Goal: Task Accomplishment & Management: Manage account settings

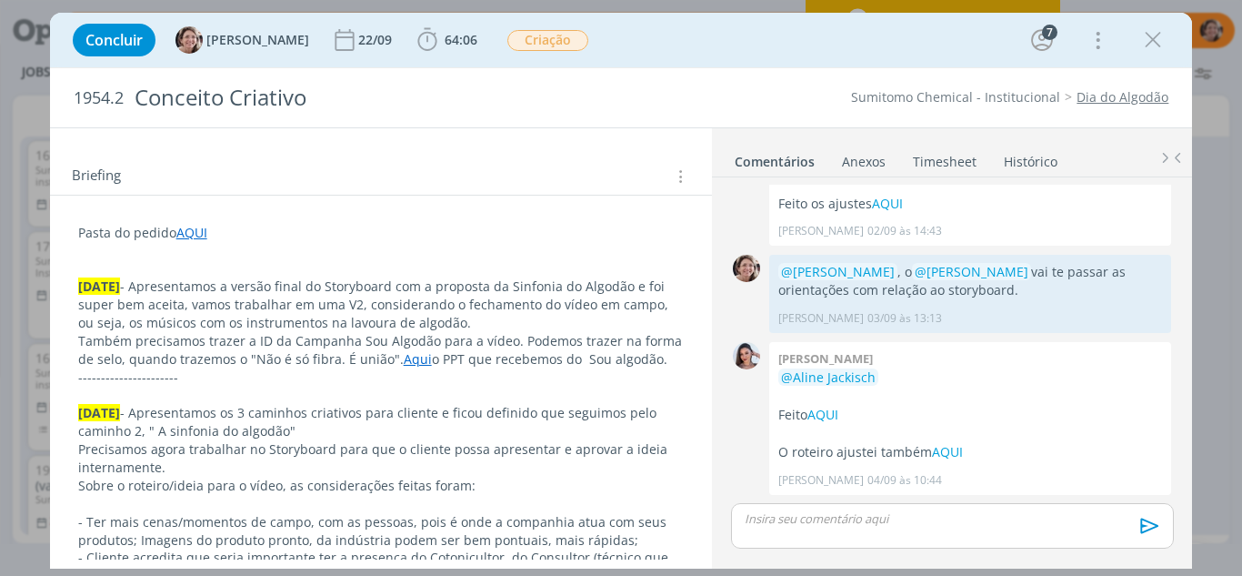
scroll to position [273, 0]
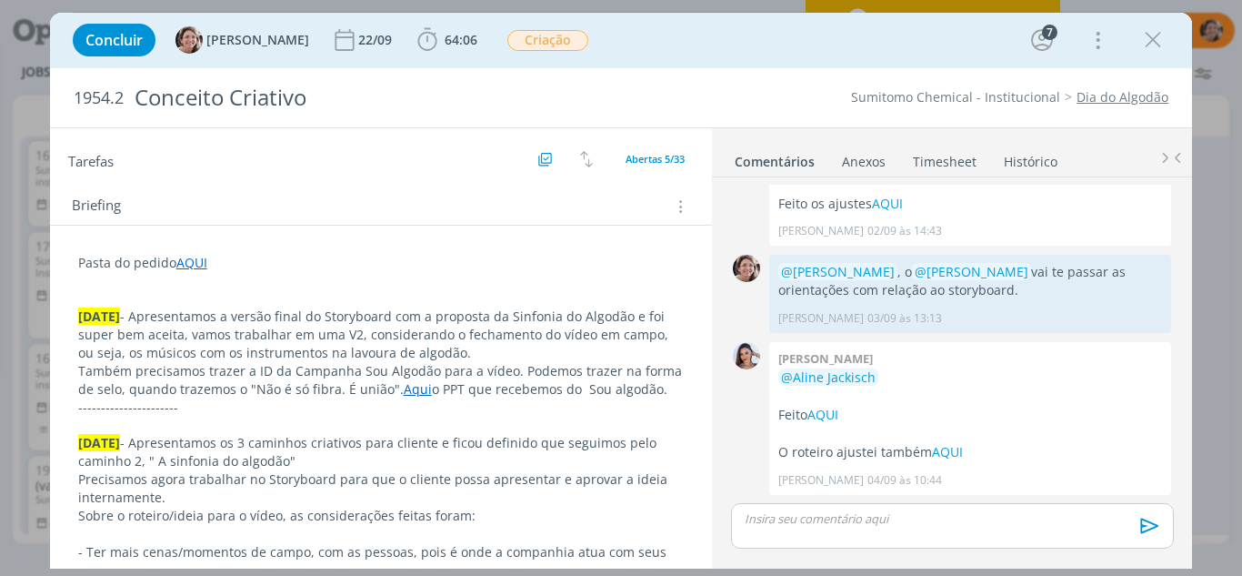
drag, startPoint x: 1152, startPoint y: 30, endPoint x: 1067, endPoint y: 95, distance: 107.7
click at [1152, 30] on icon "dialog" at bounding box center [1153, 39] width 27 height 27
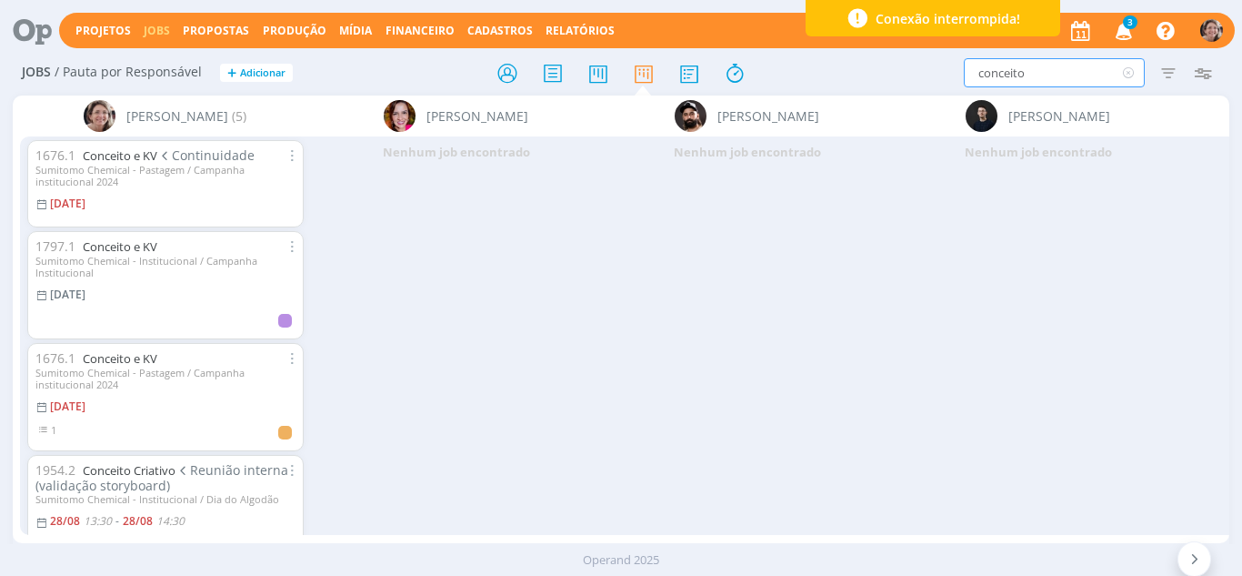
drag, startPoint x: 1060, startPoint y: 67, endPoint x: 945, endPoint y: 65, distance: 115.5
click at [945, 65] on div "conceito Filtrar Filtrar Limpar conceito Tipo Jobs e Tarefas Data Personalizado…" at bounding box center [1026, 72] width 387 height 29
type input "convite"
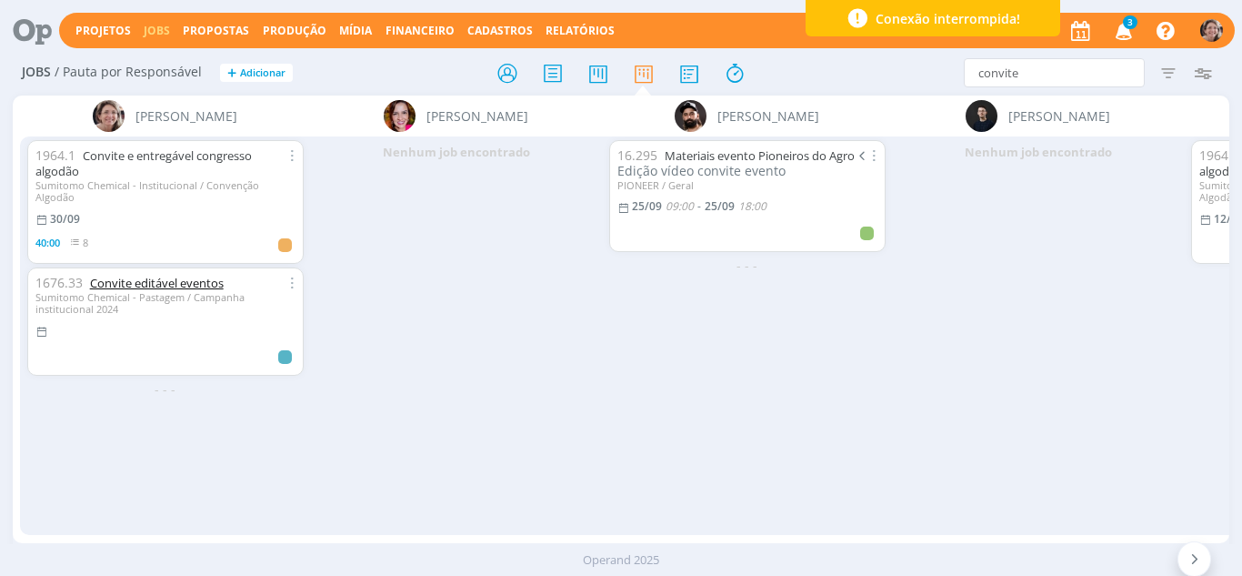
click at [160, 275] on link "Convite editável eventos" at bounding box center [157, 283] width 134 height 16
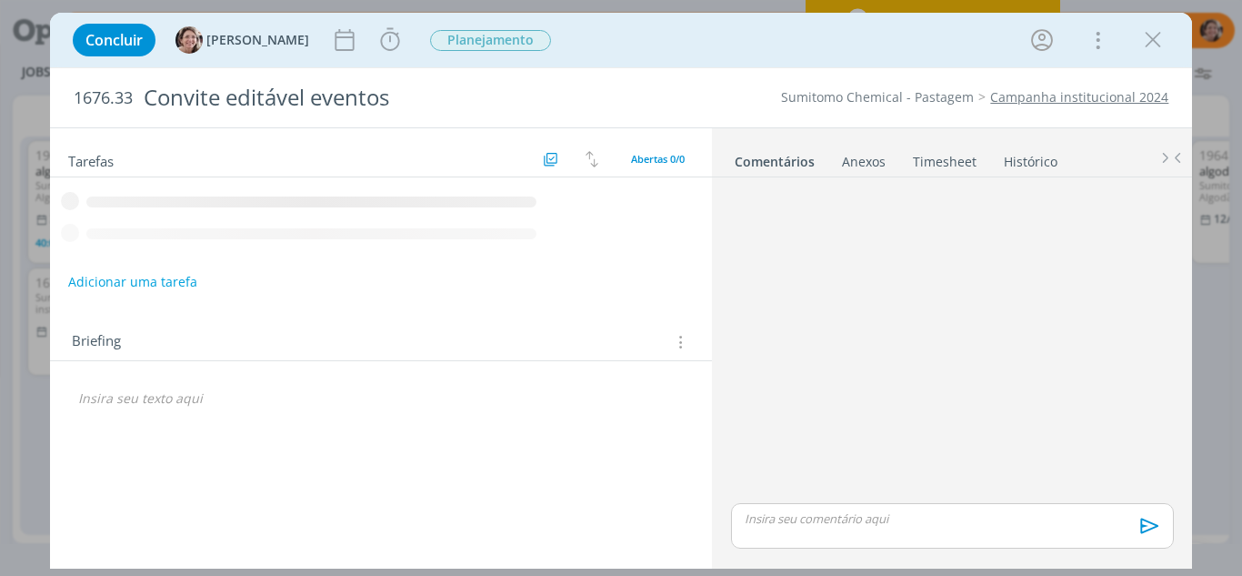
drag, startPoint x: 1151, startPoint y: 35, endPoint x: 1, endPoint y: 216, distance: 1164.8
click at [1149, 35] on icon "dialog" at bounding box center [1153, 39] width 27 height 27
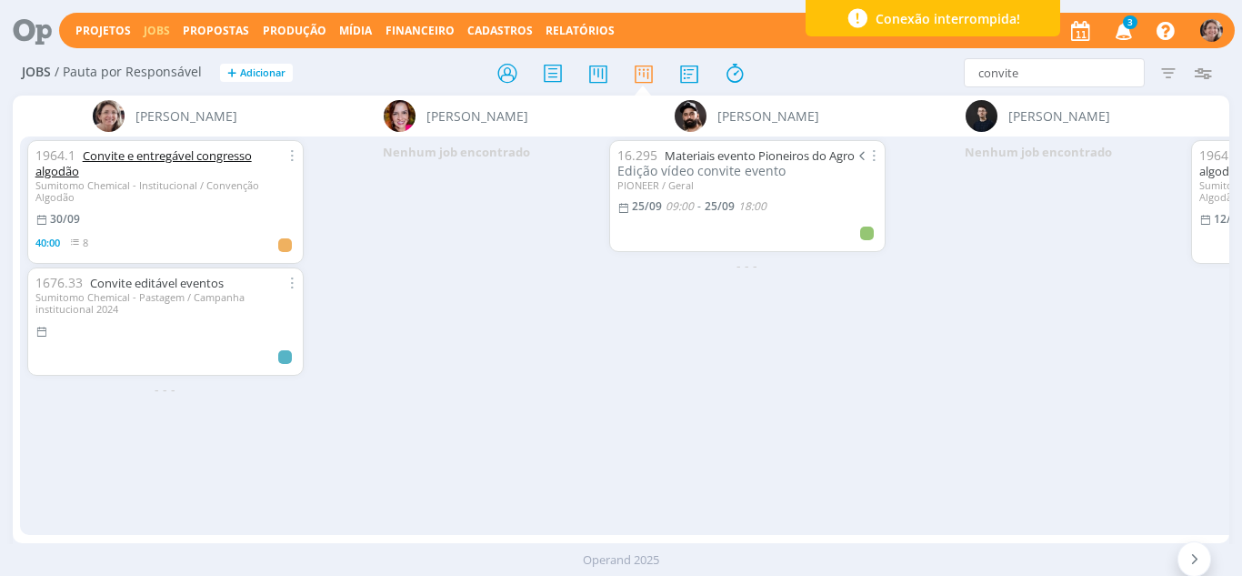
click at [161, 155] on link "Convite e entregável congresso algodão" at bounding box center [143, 163] width 216 height 32
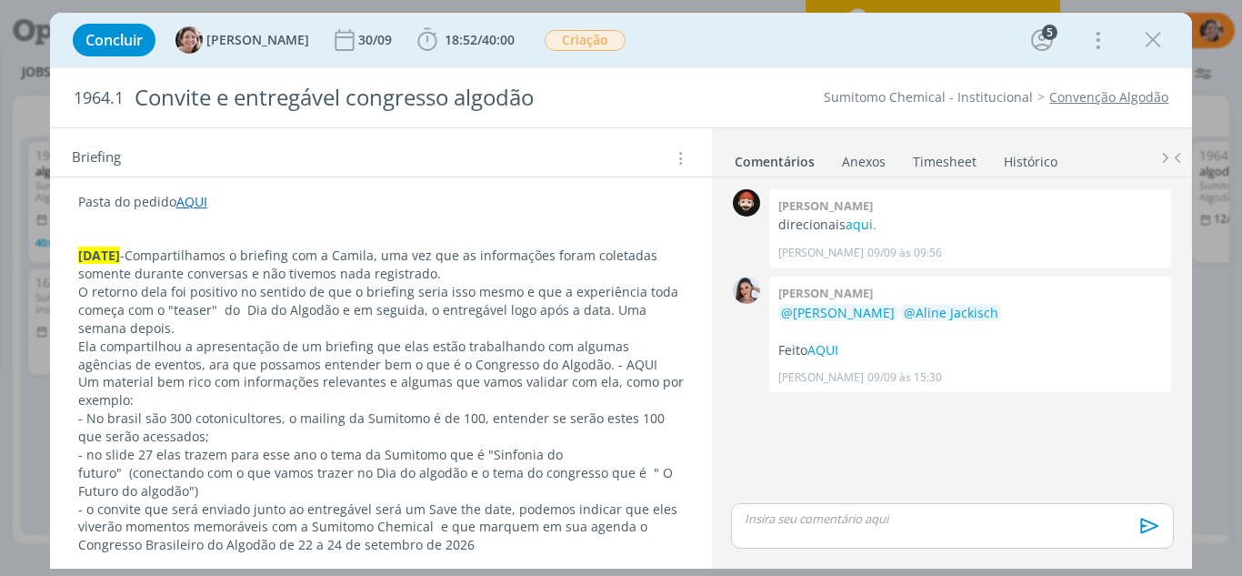
scroll to position [364, 0]
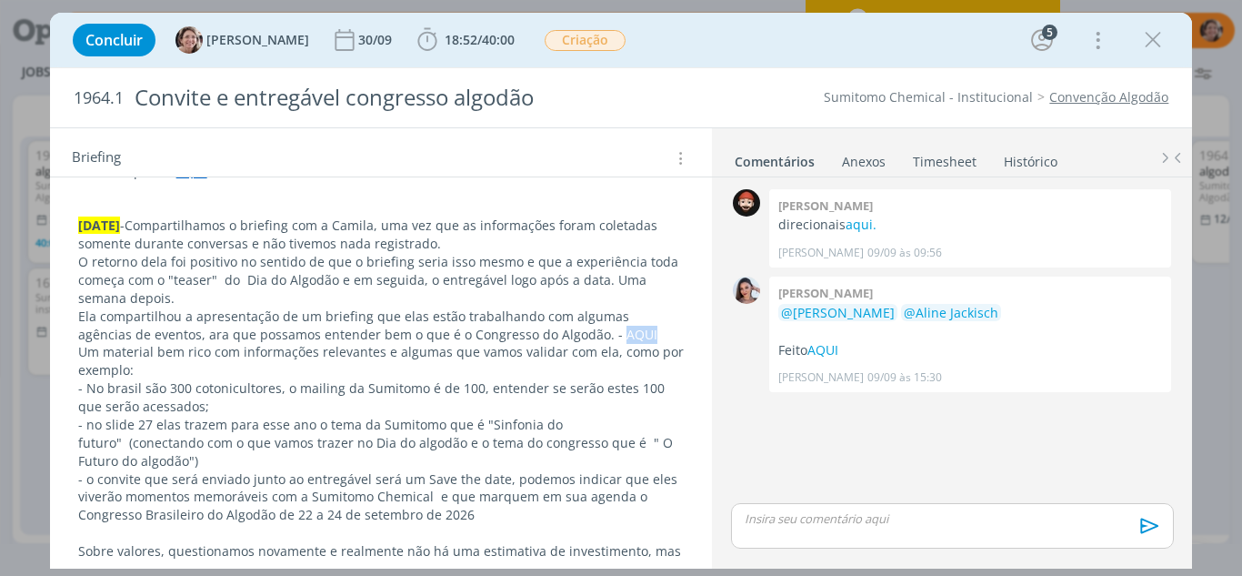
drag, startPoint x: 598, startPoint y: 335, endPoint x: 558, endPoint y: 333, distance: 41.0
click at [558, 333] on p "Ela compartilhou a apresentação de um briefing que elas estão trabalhando com a…" at bounding box center [381, 325] width 607 height 36
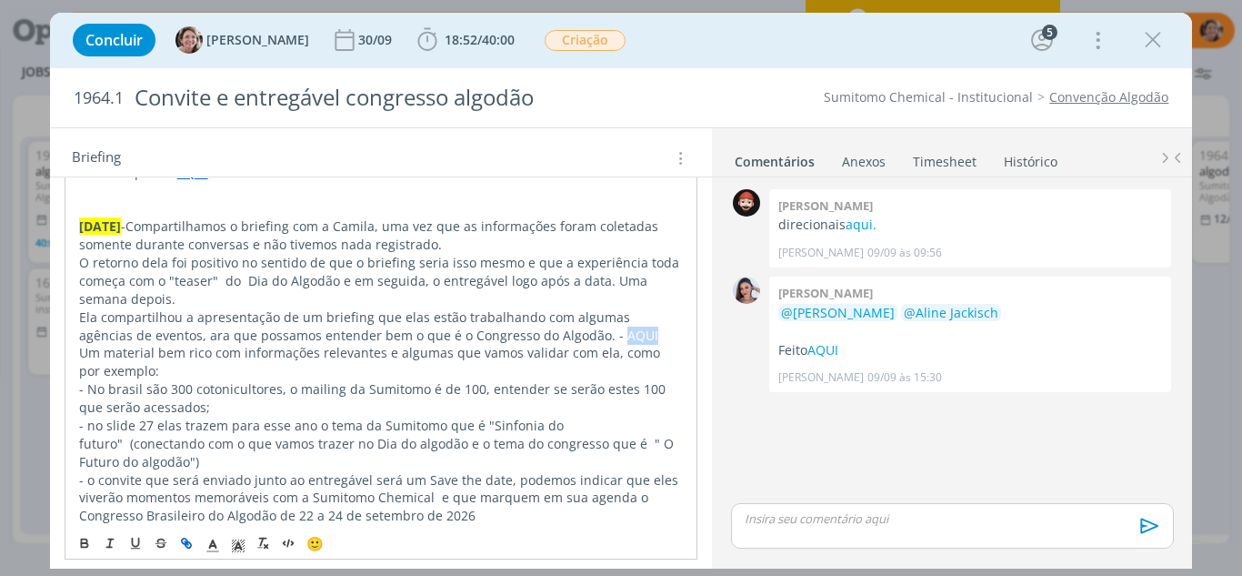
click at [190, 538] on icon "dialog" at bounding box center [186, 543] width 15 height 15
type input "AQUI"
paste input "Reunião com RTV(alinhamentos)"
drag, startPoint x: 608, startPoint y: 371, endPoint x: 296, endPoint y: 334, distance: 314.2
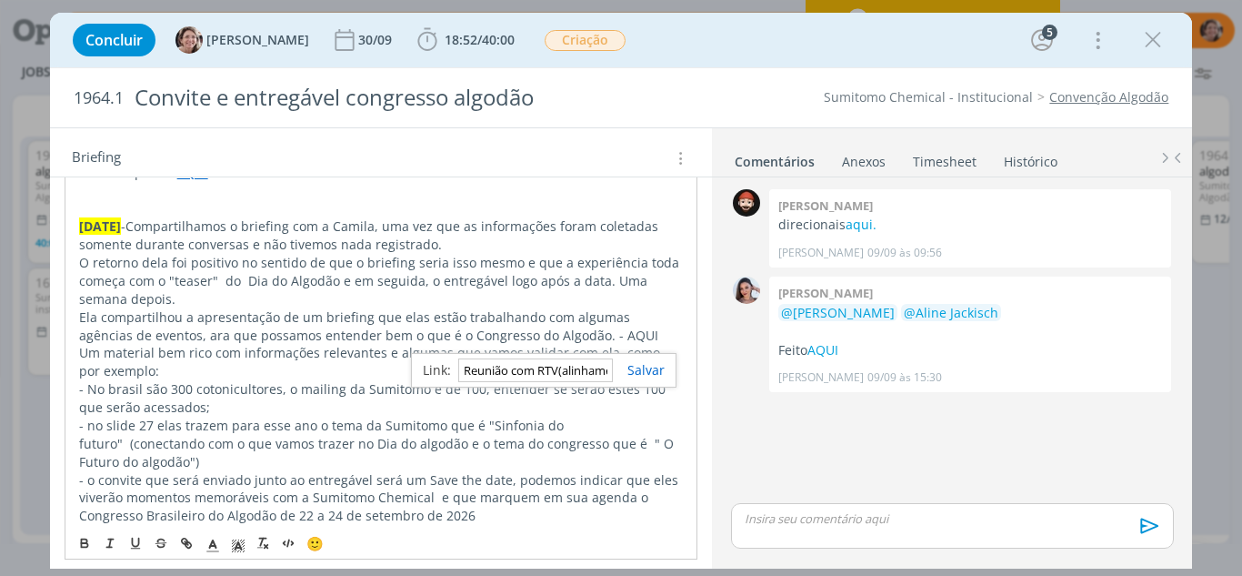
type input "entos)"
drag, startPoint x: 423, startPoint y: 367, endPoint x: 380, endPoint y: 362, distance: 43.1
paste input "[URL][DOMAIN_NAME]"
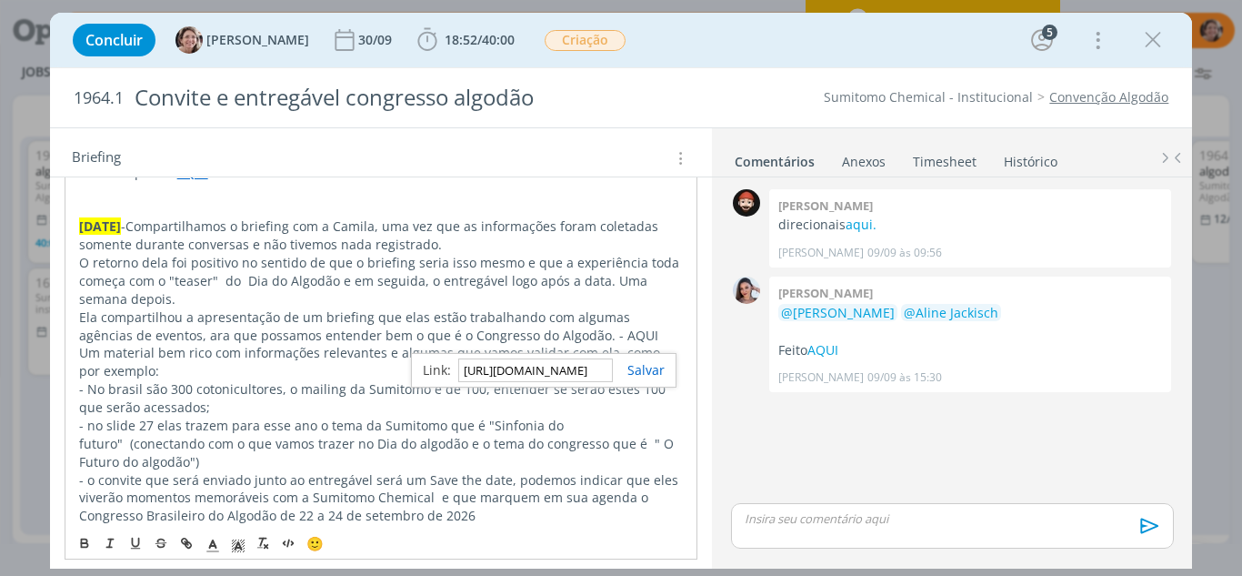
scroll to position [0, 462]
type input "[URL][DOMAIN_NAME]"
click at [644, 361] on link "dialog" at bounding box center [639, 369] width 52 height 17
click at [621, 359] on p "Um material bem rico com informações relevantes e algumas que vamos validar com…" at bounding box center [381, 362] width 605 height 36
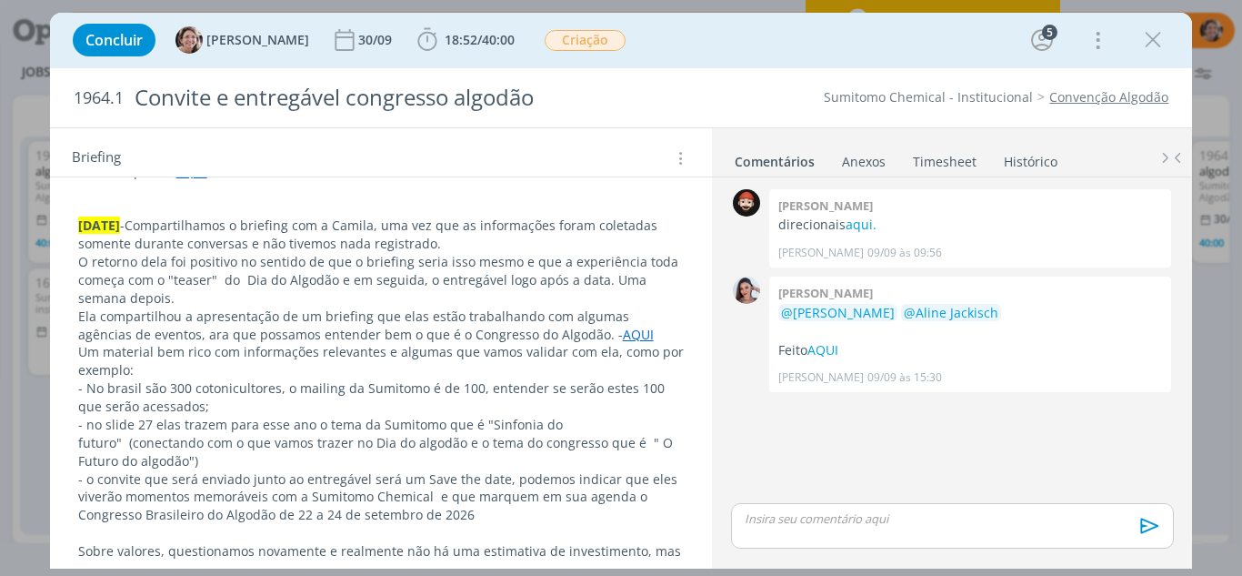
click at [1151, 45] on icon "dialog" at bounding box center [1153, 39] width 27 height 27
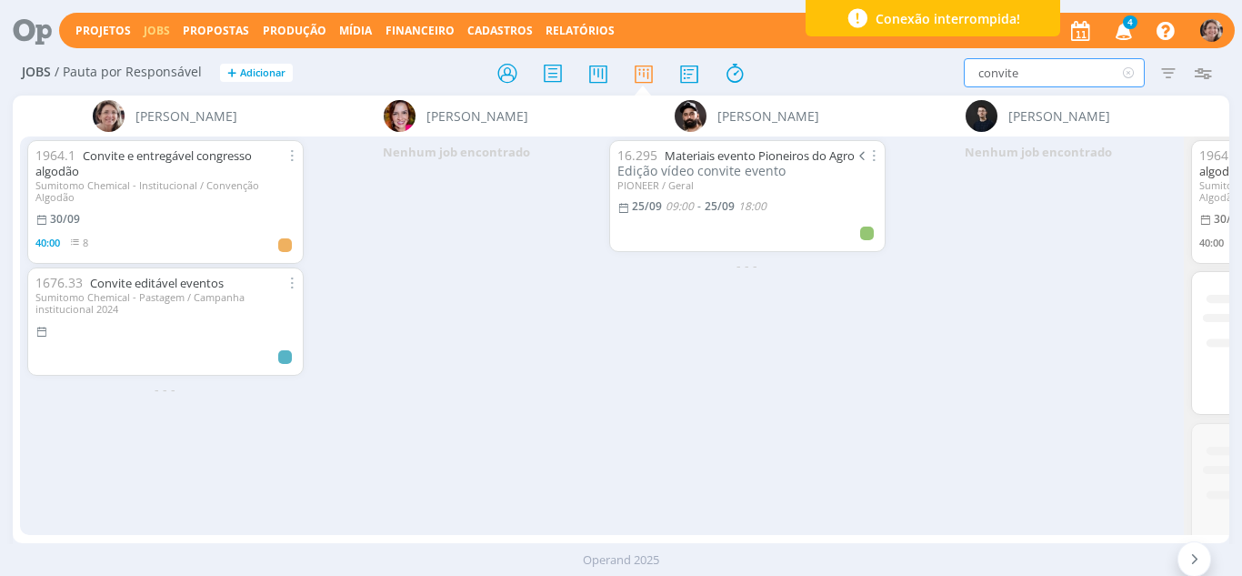
drag, startPoint x: 1030, startPoint y: 75, endPoint x: 917, endPoint y: 65, distance: 113.2
click at [917, 65] on div "convite Filtrar Filtrar Limpar convite Tipo Jobs e Tarefas Data Personalizado a…" at bounding box center [1026, 72] width 387 height 29
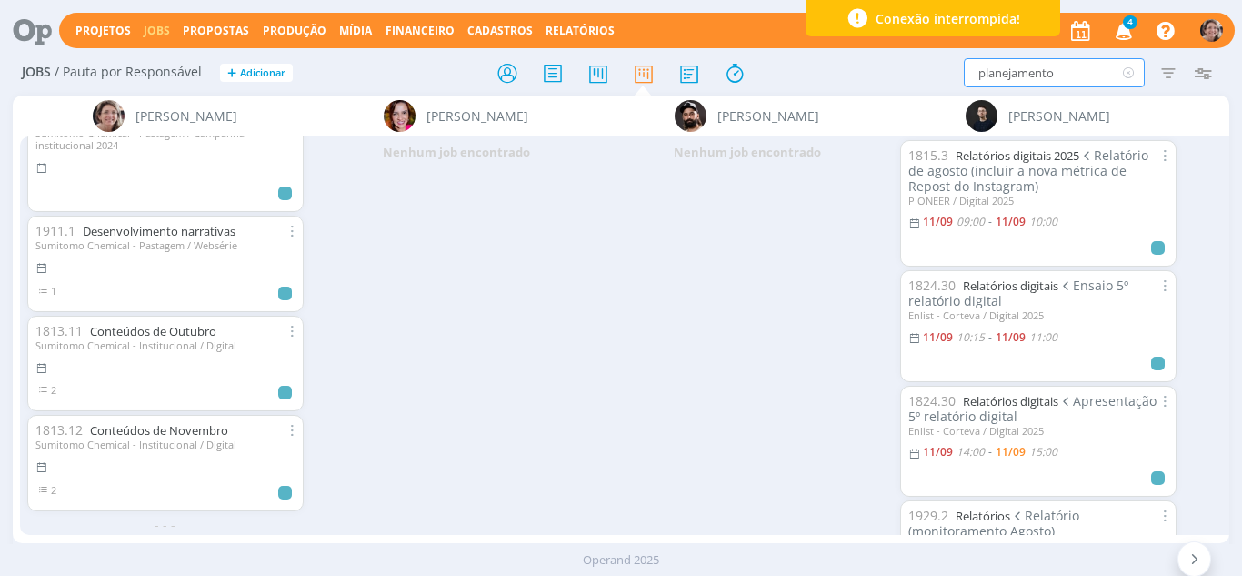
scroll to position [3615, 0]
drag, startPoint x: 1064, startPoint y: 66, endPoint x: 801, endPoint y: 32, distance: 265.1
click at [814, 39] on div "Projetos Jobs Propostas Produção [GEOGRAPHIC_DATA] Financeiro Cadastros Relatór…" at bounding box center [621, 288] width 1242 height 576
type input "mistura"
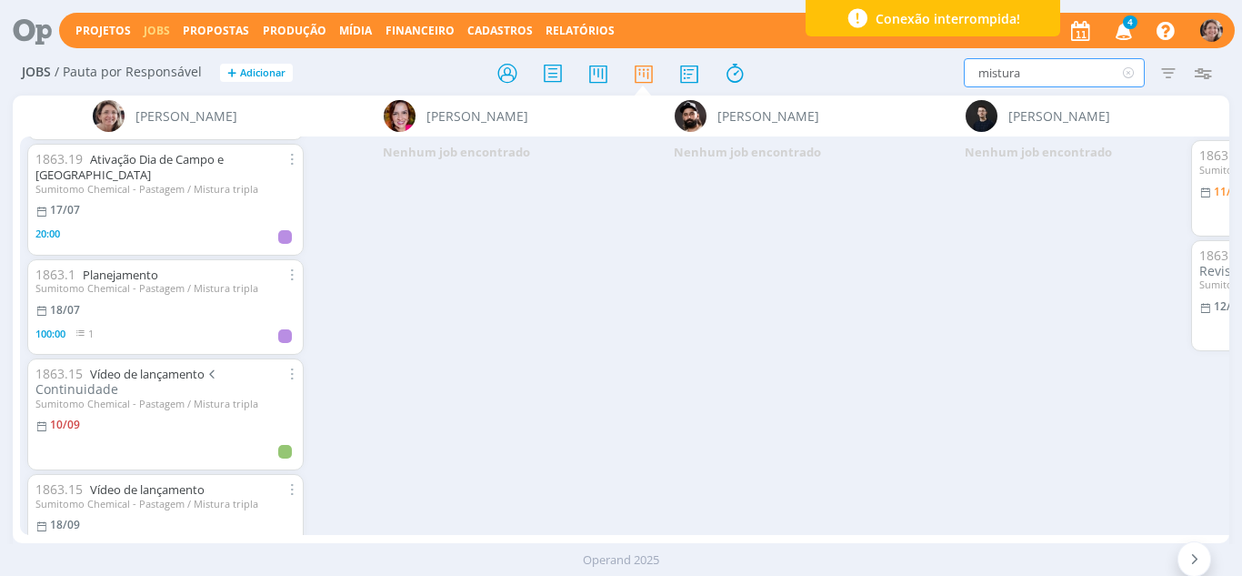
scroll to position [449, 0]
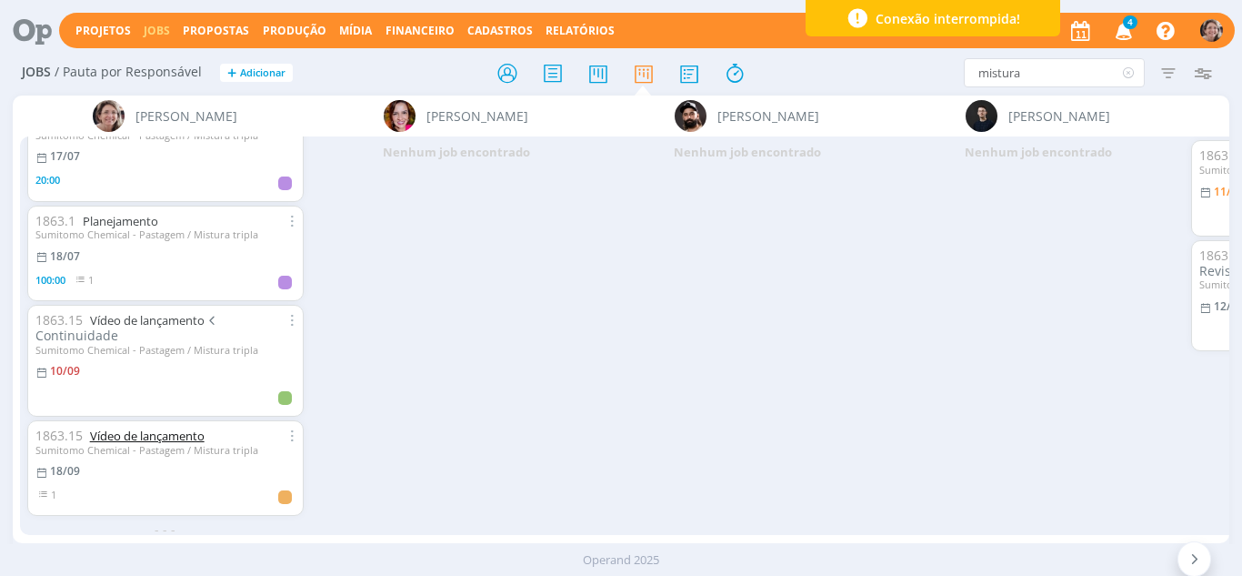
click at [162, 427] on link "Vídeo de lançamento" at bounding box center [147, 435] width 115 height 16
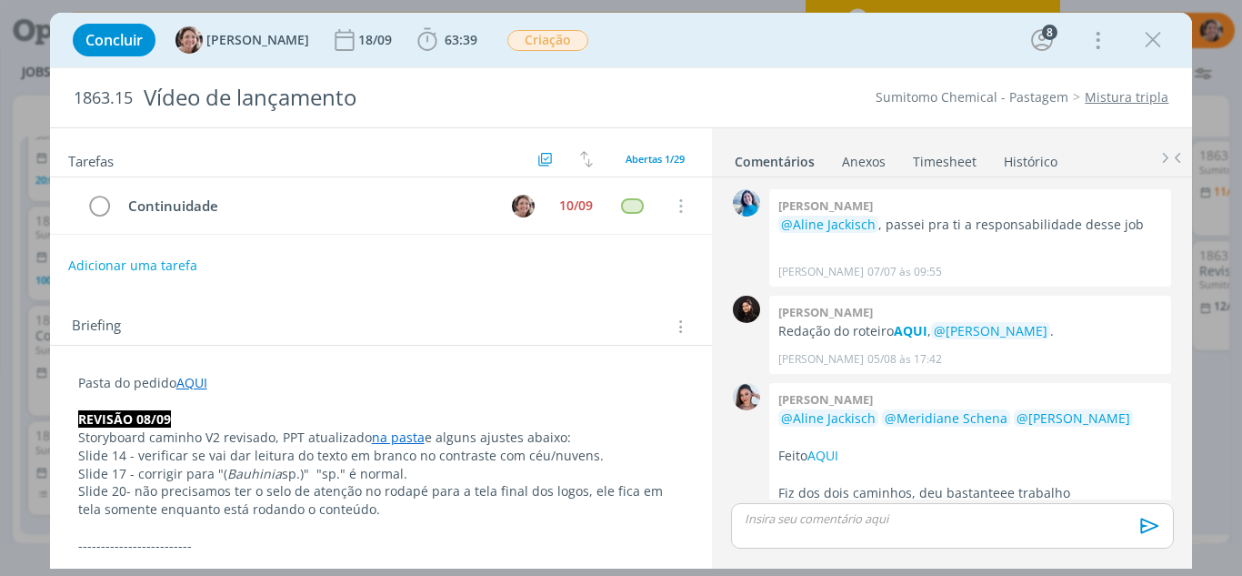
scroll to position [2230, 0]
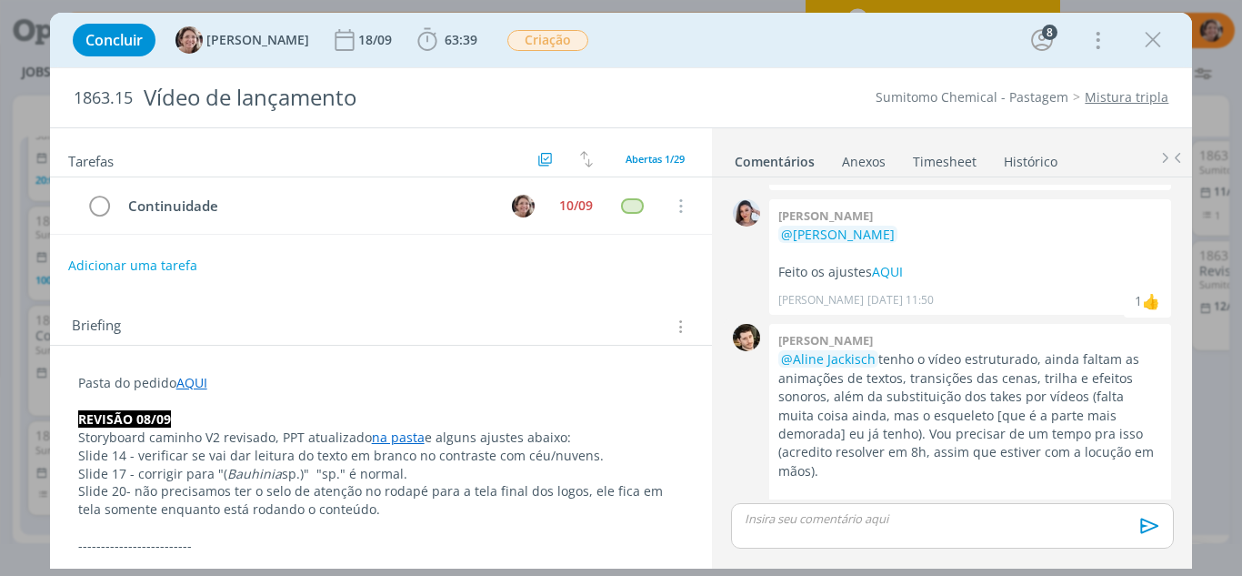
click at [1145, 527] on div "👍" at bounding box center [1151, 538] width 18 height 22
click at [1150, 36] on icon "dialog" at bounding box center [1153, 39] width 27 height 27
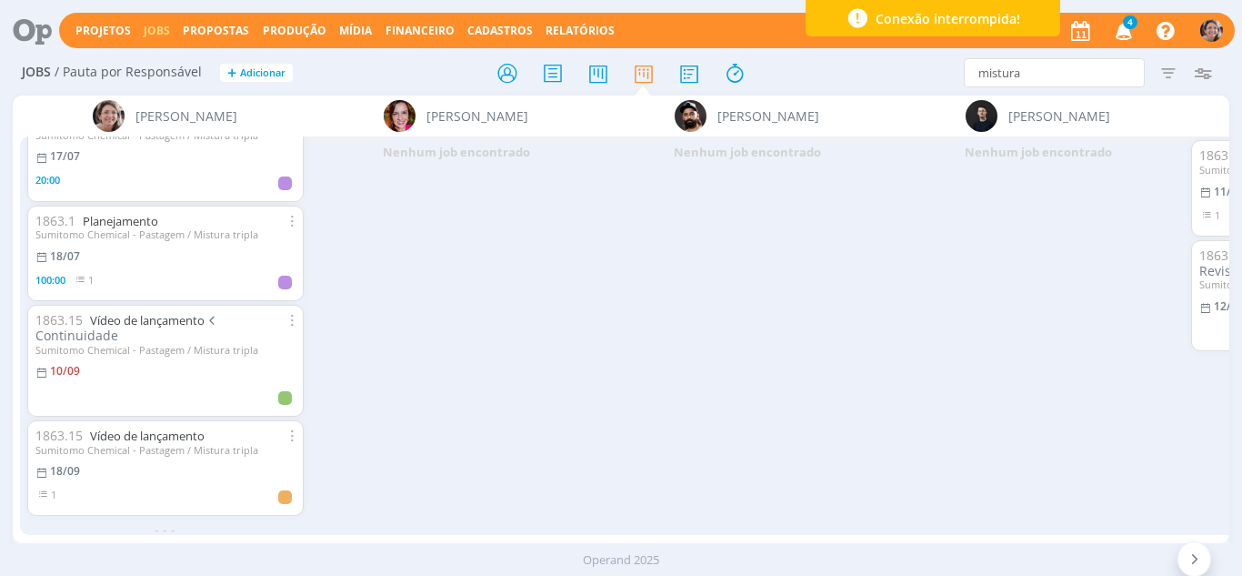
click at [130, 228] on div "Sumitomo Chemical - Pastagem / Mistura tripla" at bounding box center [165, 234] width 260 height 12
click at [135, 213] on link "Planejamento" at bounding box center [120, 221] width 75 height 16
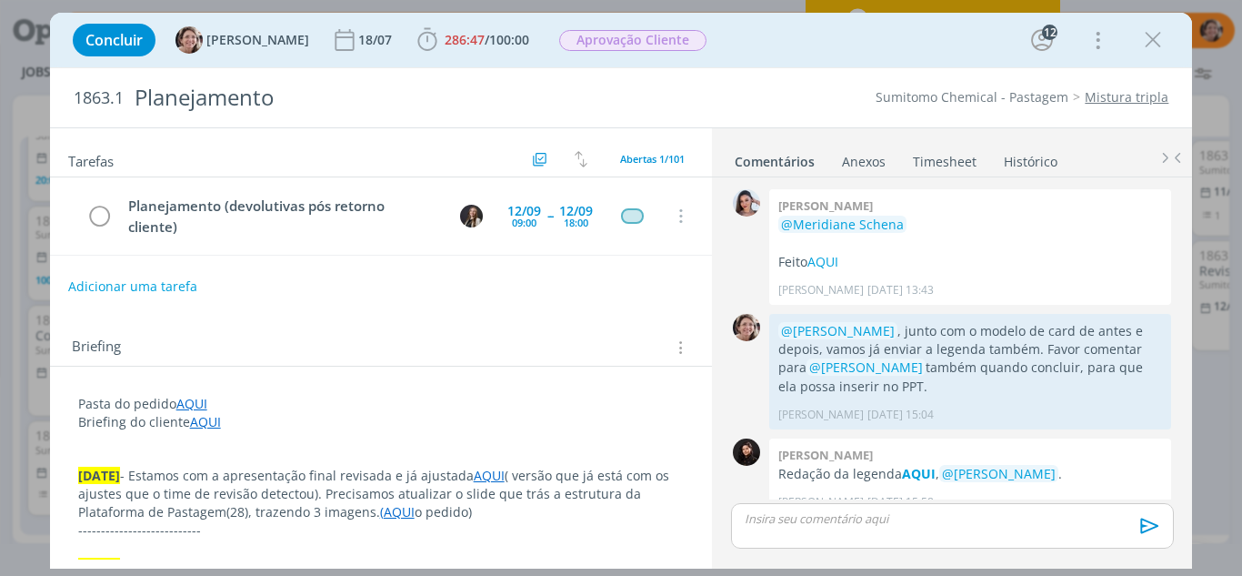
scroll to position [2345, 0]
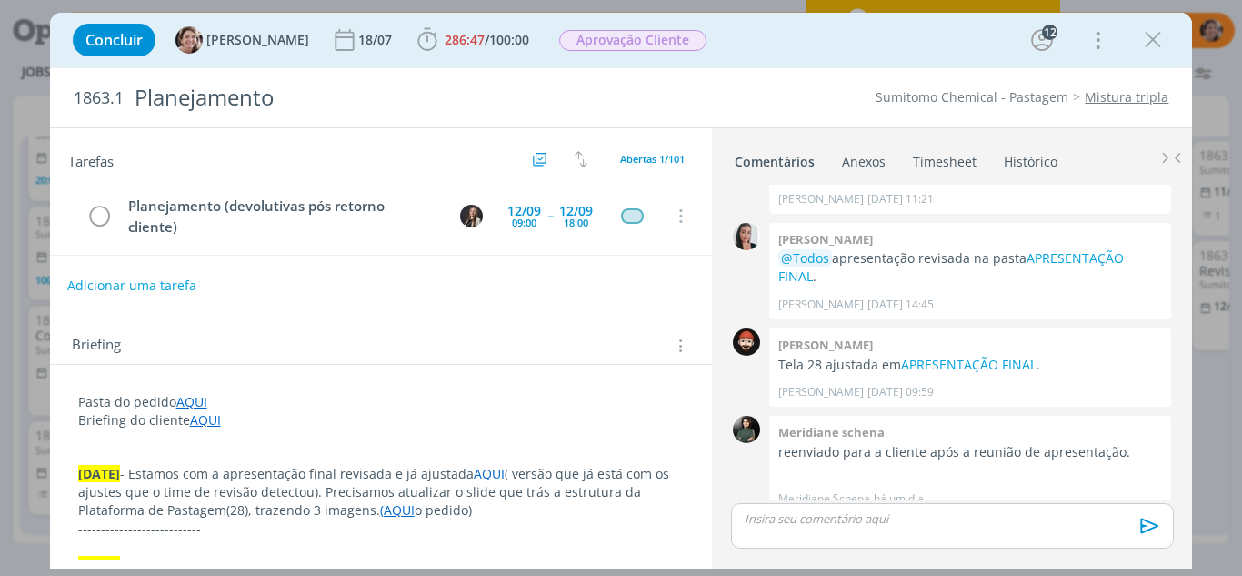
click at [145, 284] on button "Adicionar uma tarefa" at bounding box center [131, 285] width 129 height 31
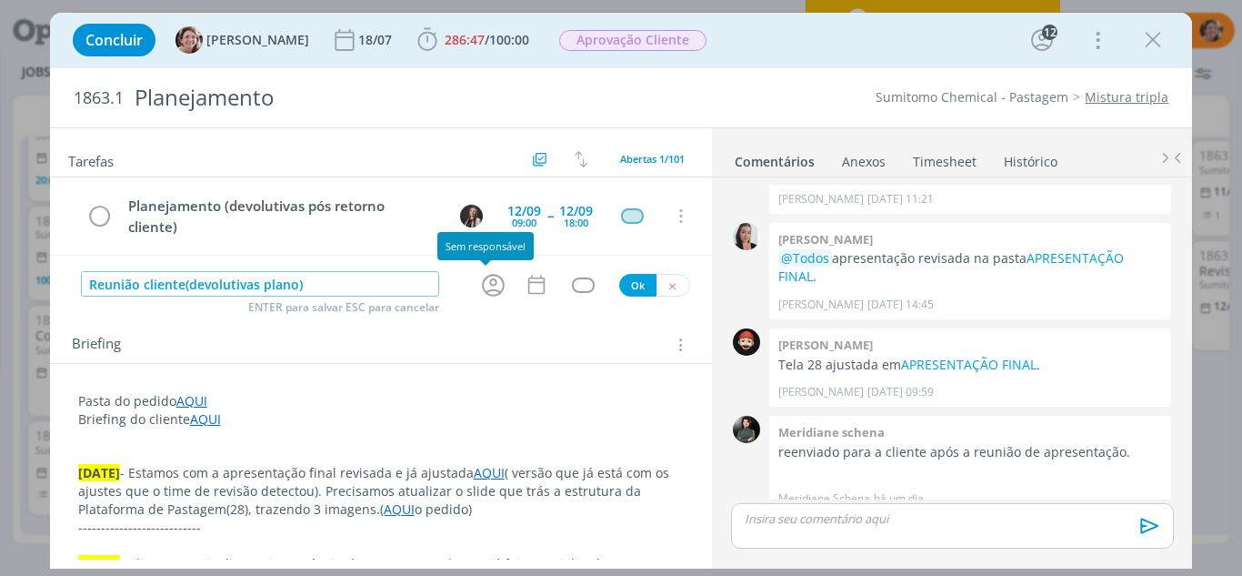
click at [490, 294] on icon "dialog" at bounding box center [493, 285] width 23 height 23
type input "Reunião cliente(devolutivas plano)"
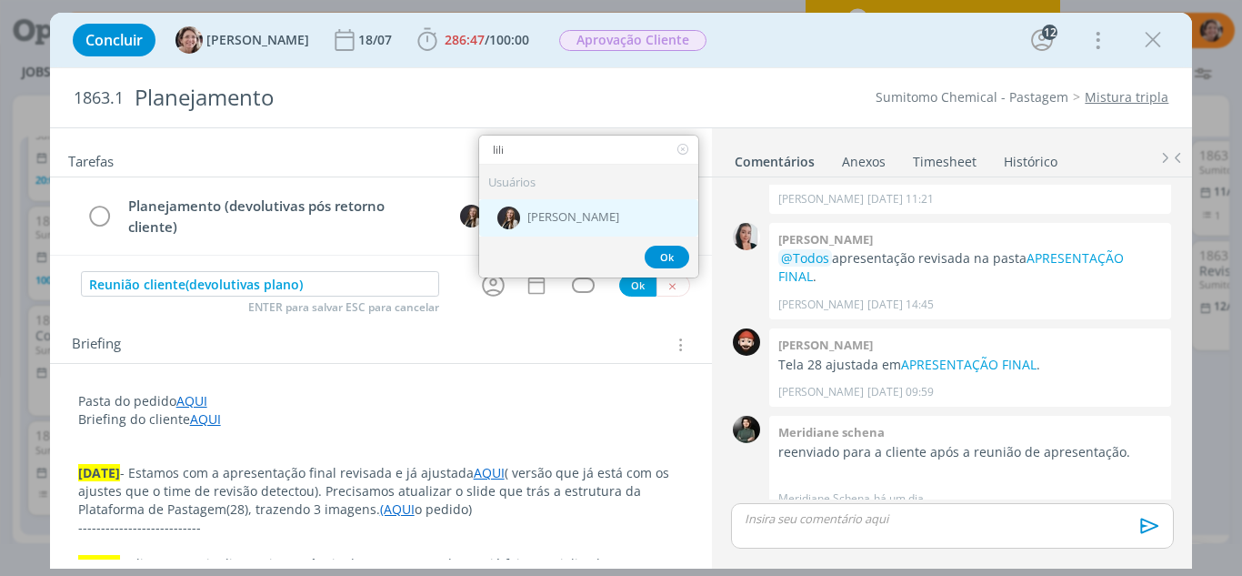
type input "lili"
click at [600, 210] on div "[PERSON_NAME]" at bounding box center [588, 217] width 219 height 37
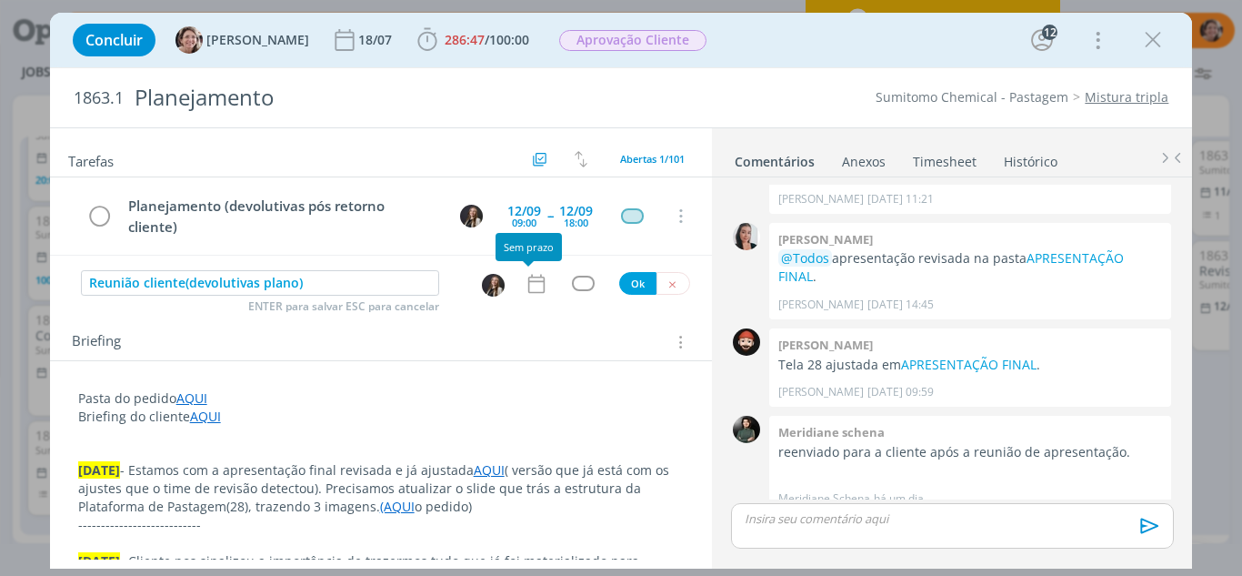
click at [538, 280] on icon "dialog" at bounding box center [537, 284] width 24 height 24
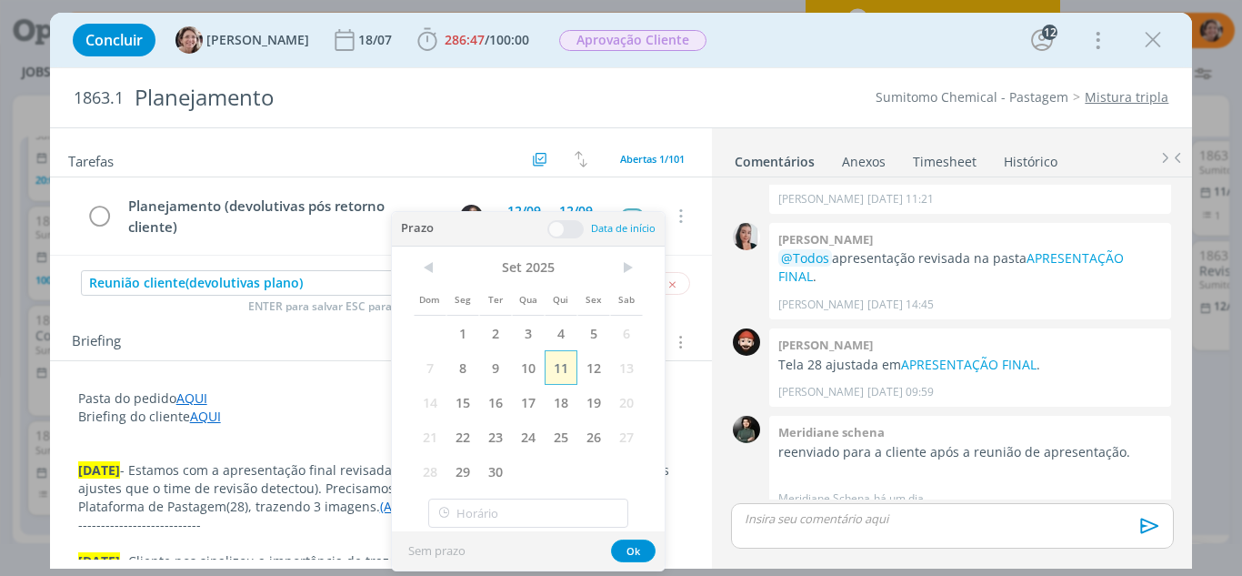
click at [561, 357] on span "11" at bounding box center [561, 367] width 33 height 35
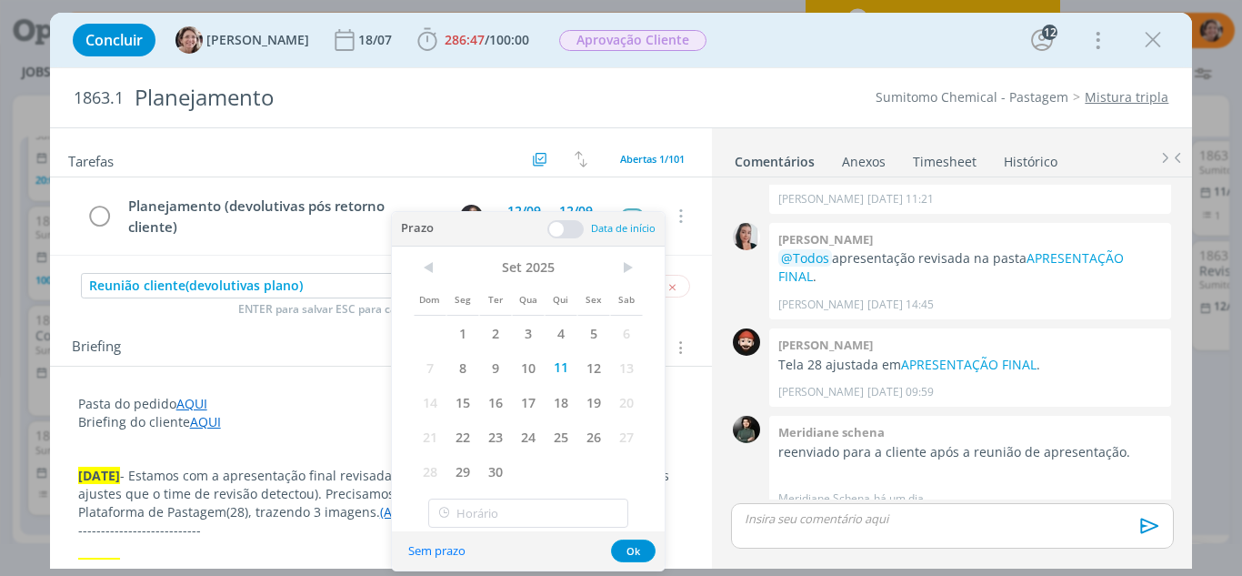
click at [555, 232] on span at bounding box center [566, 229] width 36 height 18
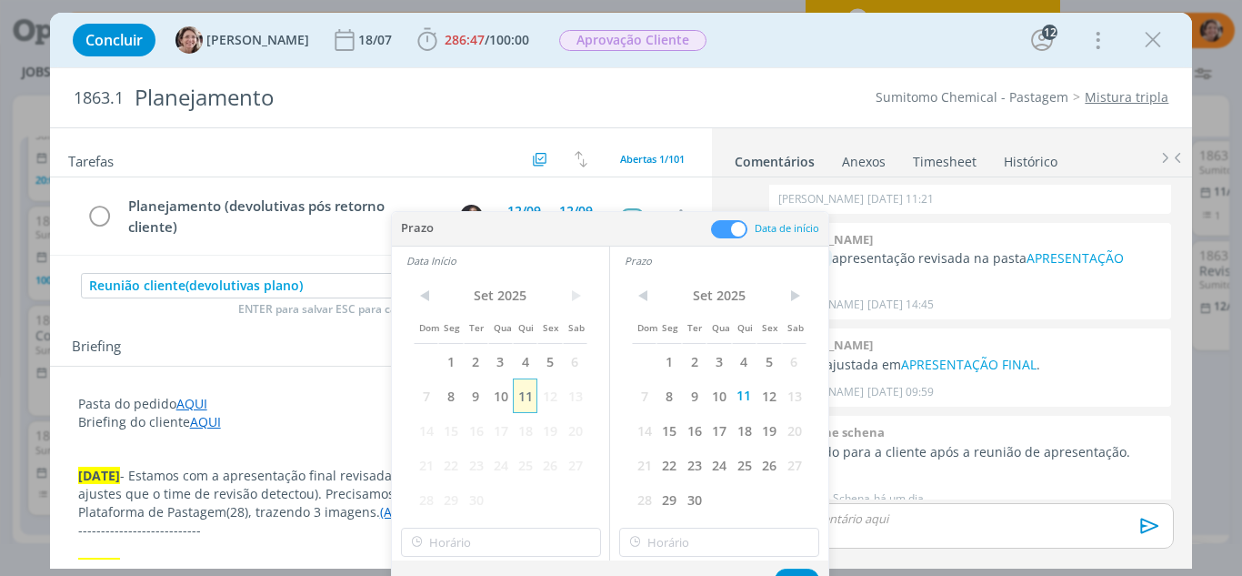
click at [525, 392] on span "11" at bounding box center [525, 395] width 25 height 35
type input "15:00"
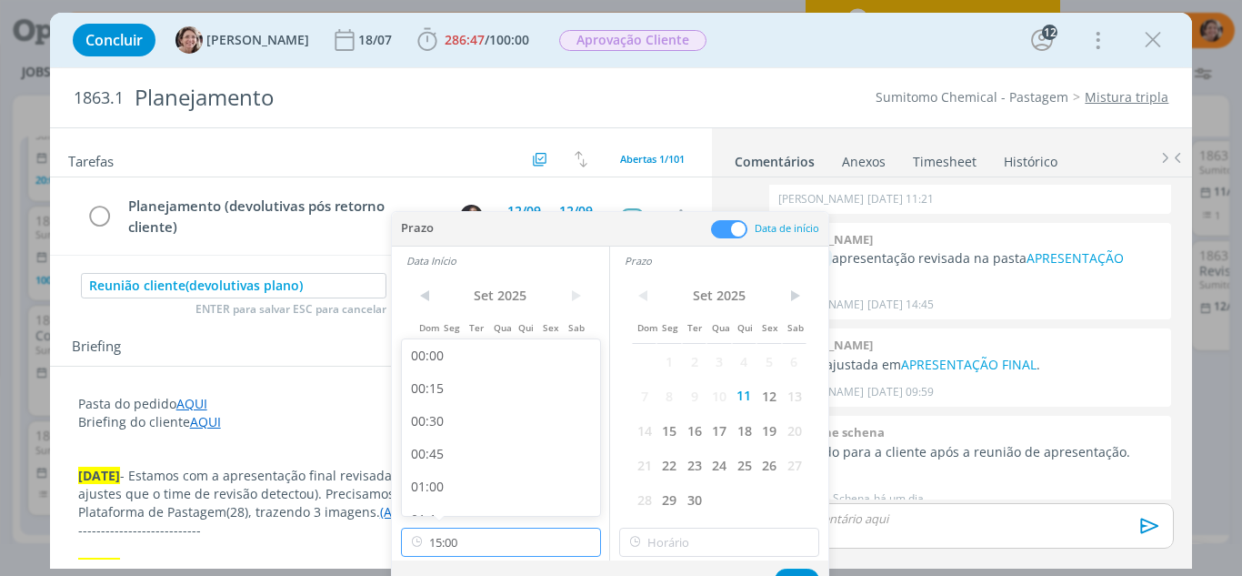
click at [478, 538] on input "15:00" at bounding box center [501, 542] width 200 height 29
click at [477, 487] on div "15:00" at bounding box center [504, 493] width 204 height 33
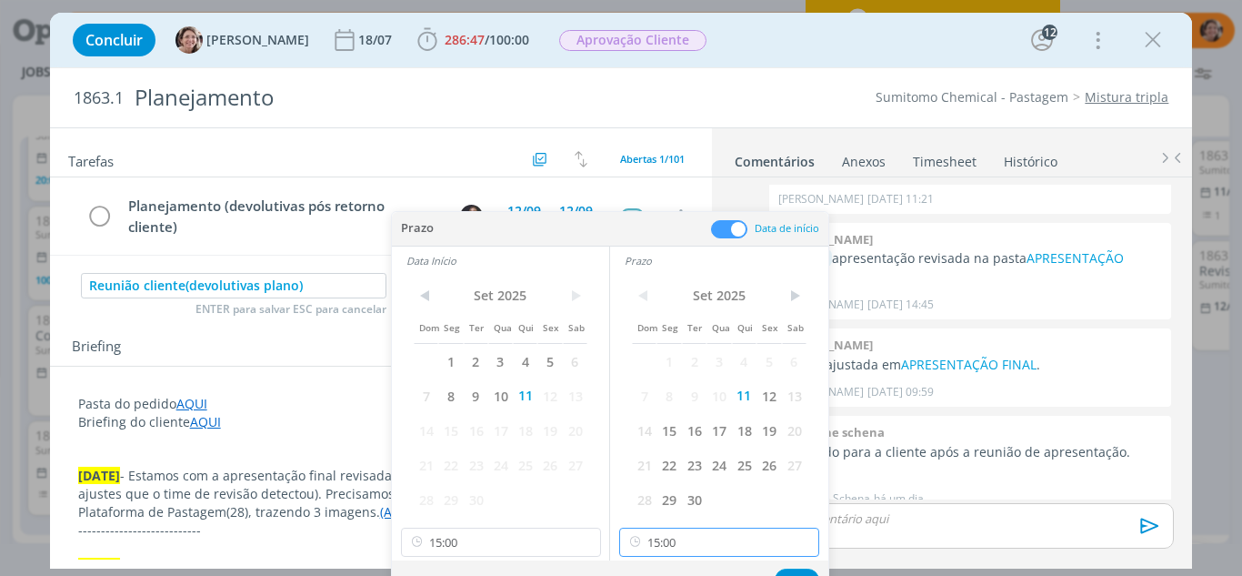
click at [698, 547] on input "15:00" at bounding box center [719, 542] width 200 height 29
click at [650, 442] on div "16:00" at bounding box center [722, 443] width 204 height 33
type input "16:00"
click at [789, 572] on button "Ok" at bounding box center [797, 579] width 45 height 23
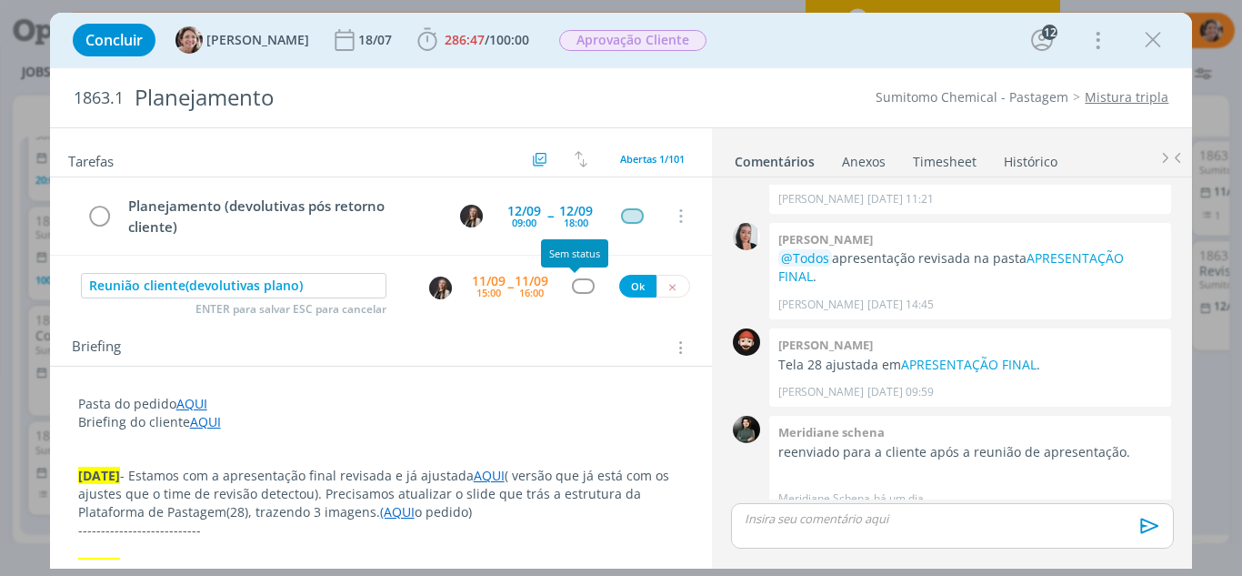
click at [578, 289] on div "dialog" at bounding box center [583, 285] width 23 height 15
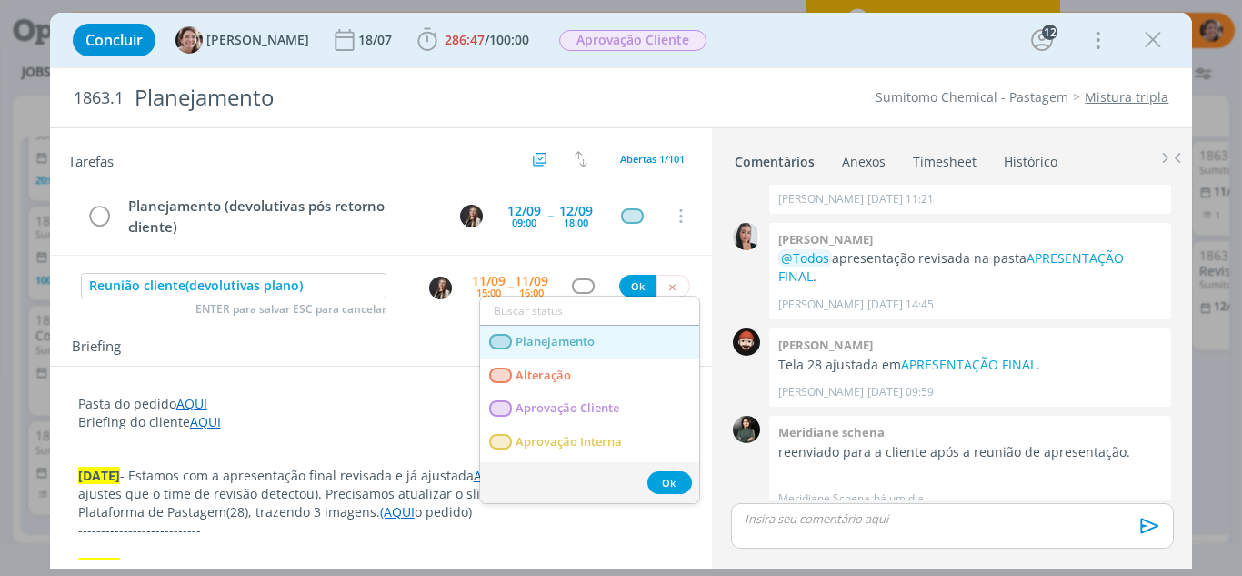
click at [579, 337] on span "Planejamento" at bounding box center [555, 342] width 79 height 15
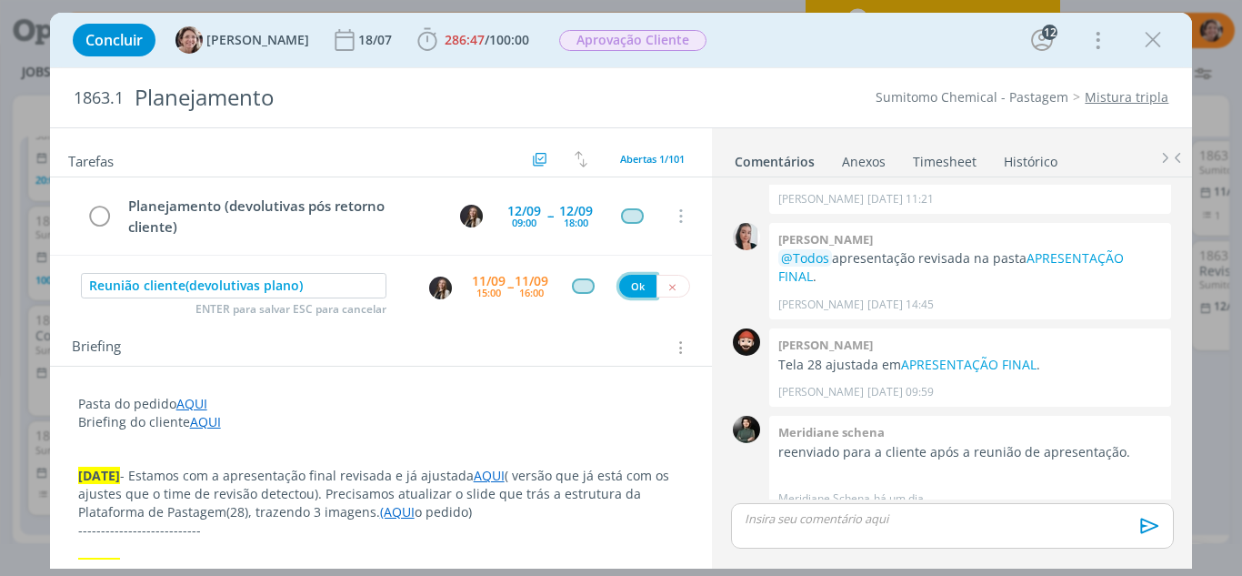
click at [622, 280] on button "Ok" at bounding box center [637, 286] width 37 height 23
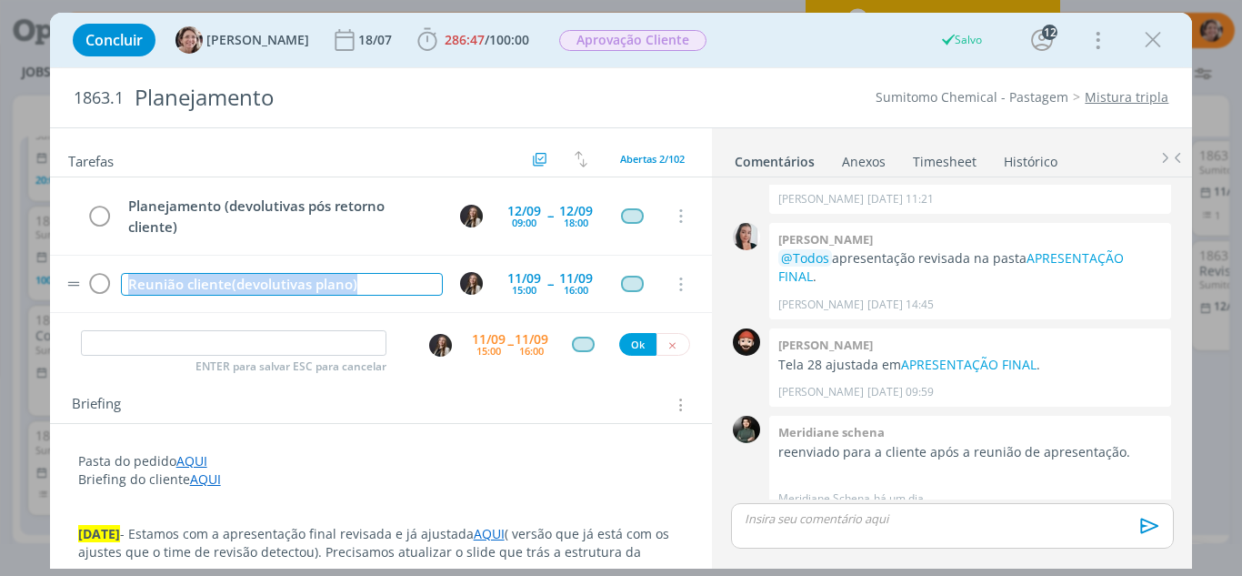
drag, startPoint x: 377, startPoint y: 286, endPoint x: 57, endPoint y: 276, distance: 319.4
click at [57, 276] on tr "Reunião cliente(devolutivas plano) [DATE] 15:00 -- [DATE] 16:00 Cancelar" at bounding box center [381, 284] width 663 height 57
copy div "Reunião cliente(devolutivas plano)"
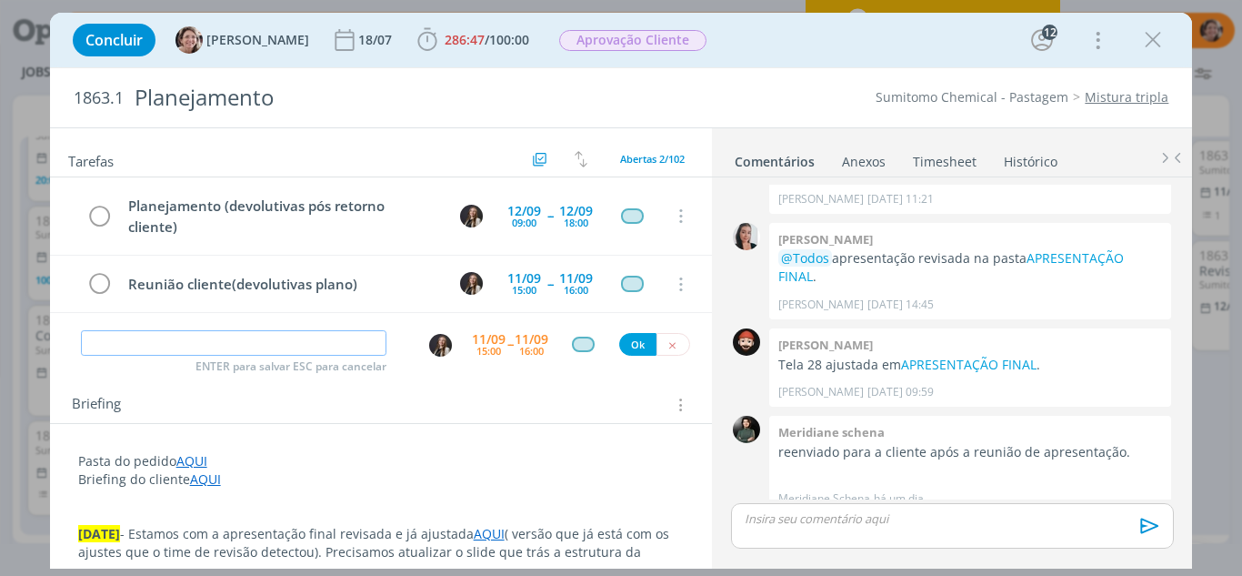
click at [156, 331] on input "dialog" at bounding box center [234, 342] width 307 height 25
paste input "Reunião cliente(devolutivas plano)"
click at [430, 342] on img "dialog" at bounding box center [440, 345] width 23 height 23
type input "Reunião cliente(devolutivas plano)"
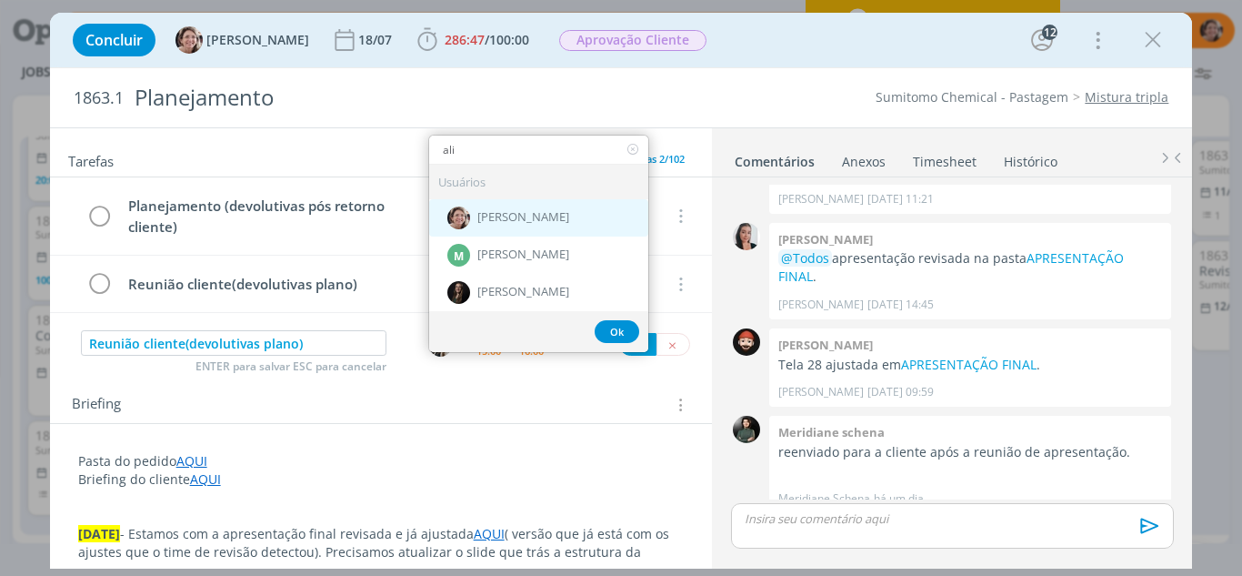
type input "ali"
click at [491, 222] on span "[PERSON_NAME]" at bounding box center [523, 217] width 92 height 15
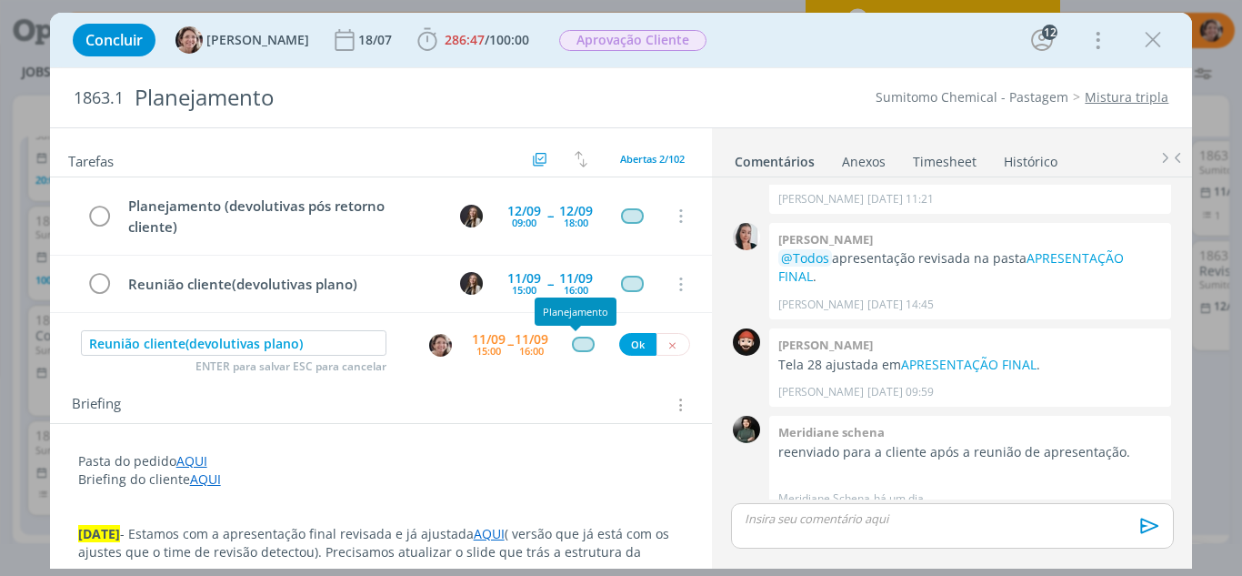
click at [573, 349] on div "dialog" at bounding box center [583, 344] width 23 height 15
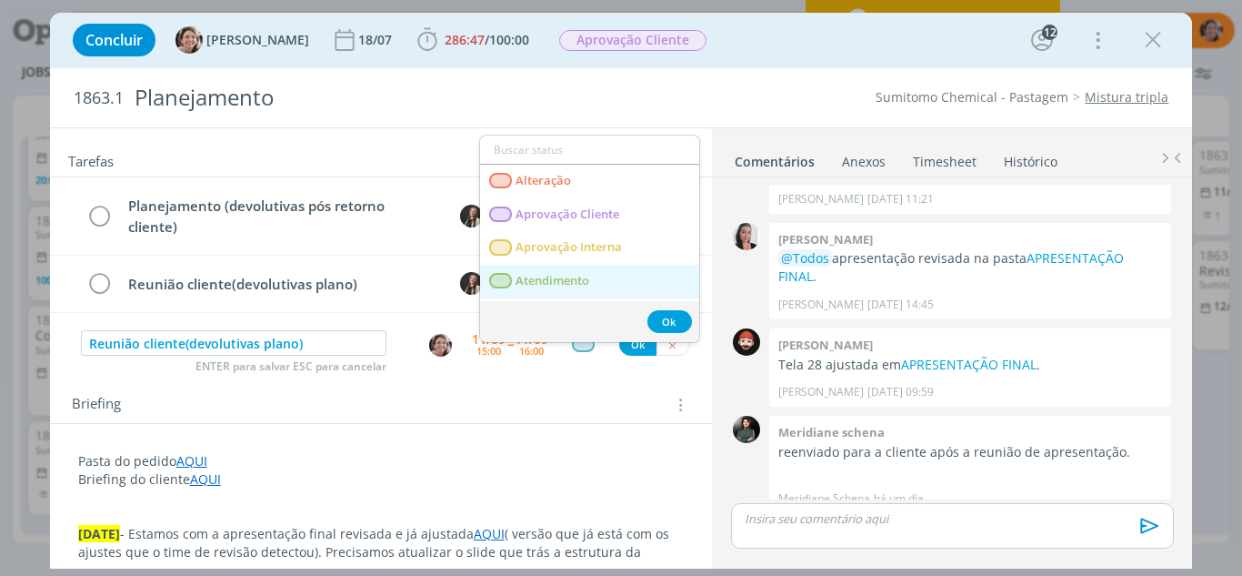
click at [589, 278] on span "Atendimento" at bounding box center [553, 281] width 74 height 15
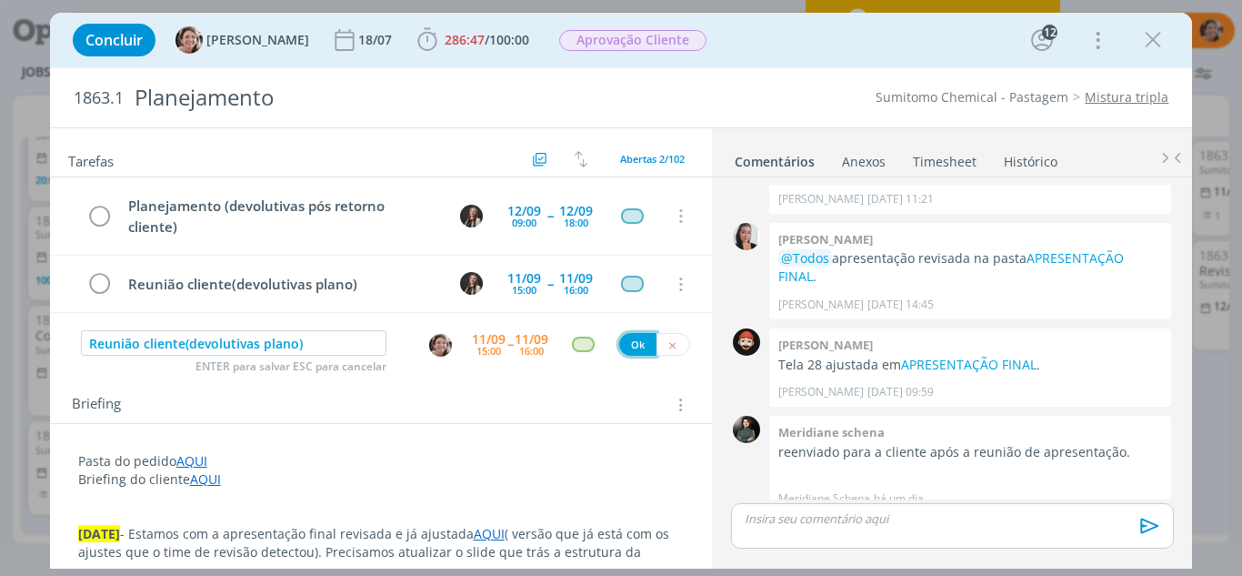
drag, startPoint x: 628, startPoint y: 344, endPoint x: 131, endPoint y: 377, distance: 498.6
click at [628, 344] on button "Ok" at bounding box center [637, 344] width 37 height 23
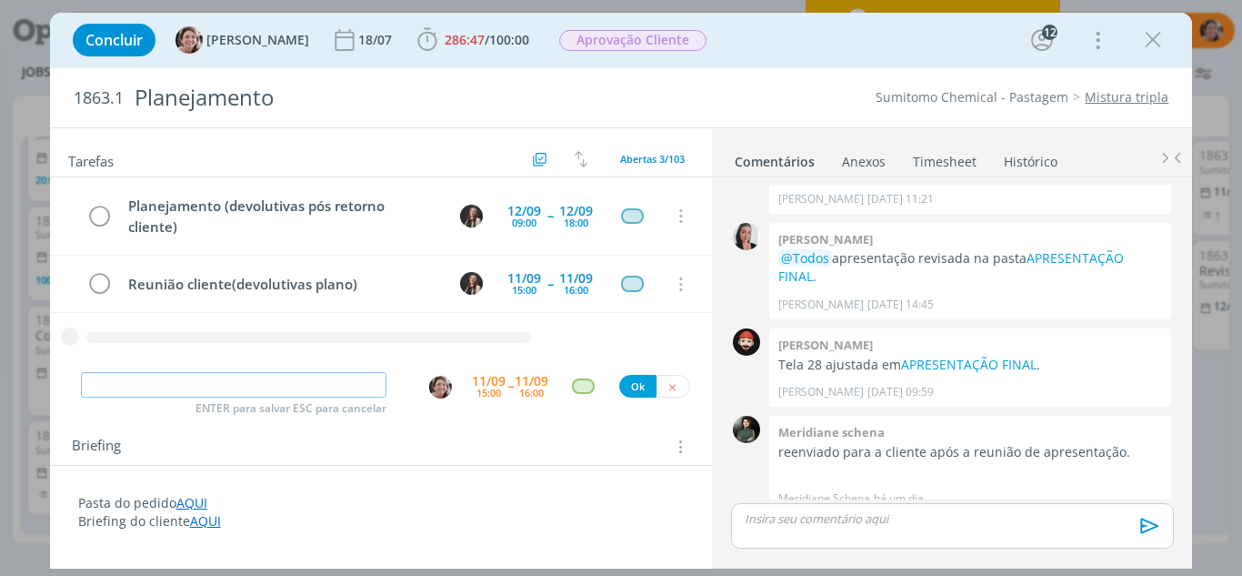
paste input "Reunião cliente(devolutivas plano)"
click at [437, 387] on img "dialog" at bounding box center [440, 387] width 23 height 23
type input "Reunião cliente(devolutivas plano)"
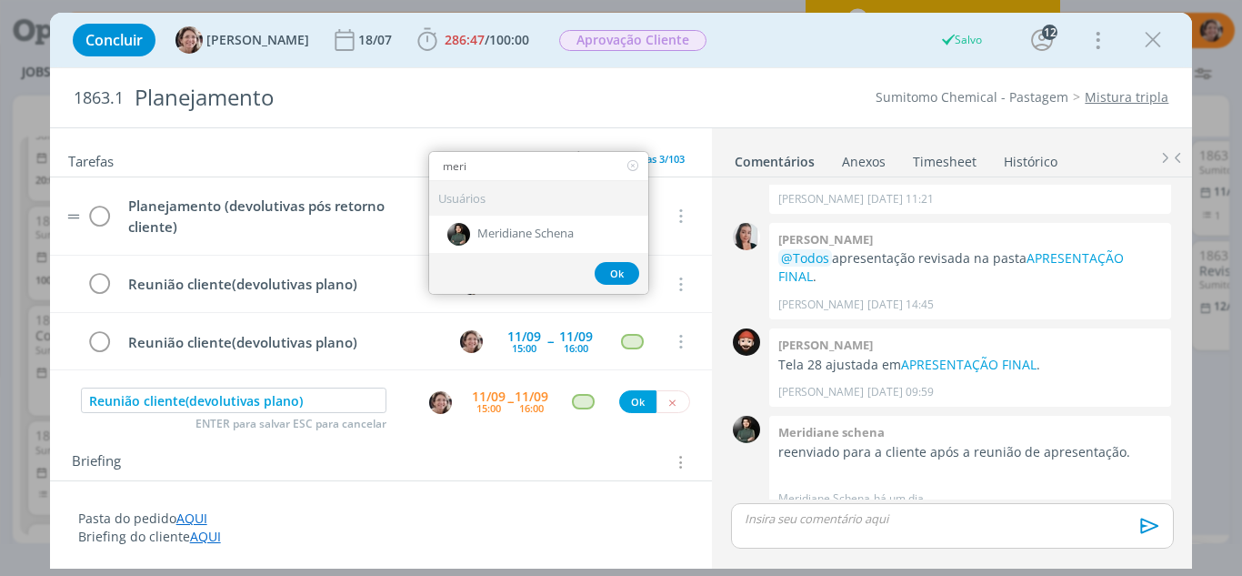
type input "meri"
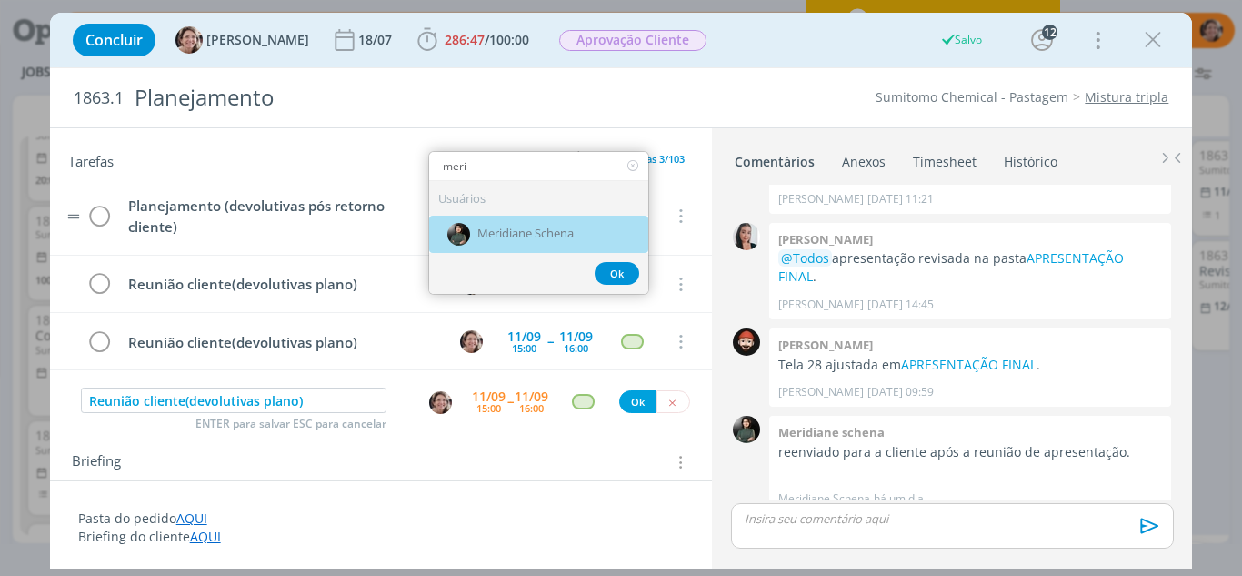
click at [484, 225] on div "Meridiane Schena" at bounding box center [538, 234] width 219 height 37
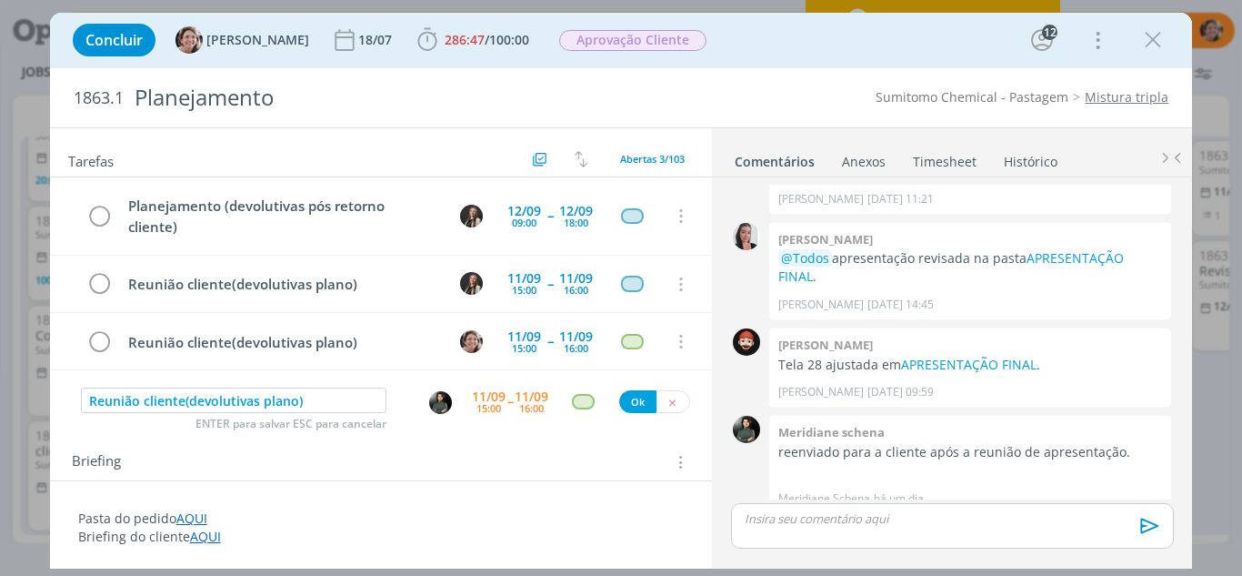
click at [635, 417] on div "Reunião cliente(devolutivas plano) ENTER para salvar ESC para cancelar [DATE] 1…" at bounding box center [381, 401] width 663 height 33
click at [630, 406] on button "Ok" at bounding box center [637, 401] width 37 height 23
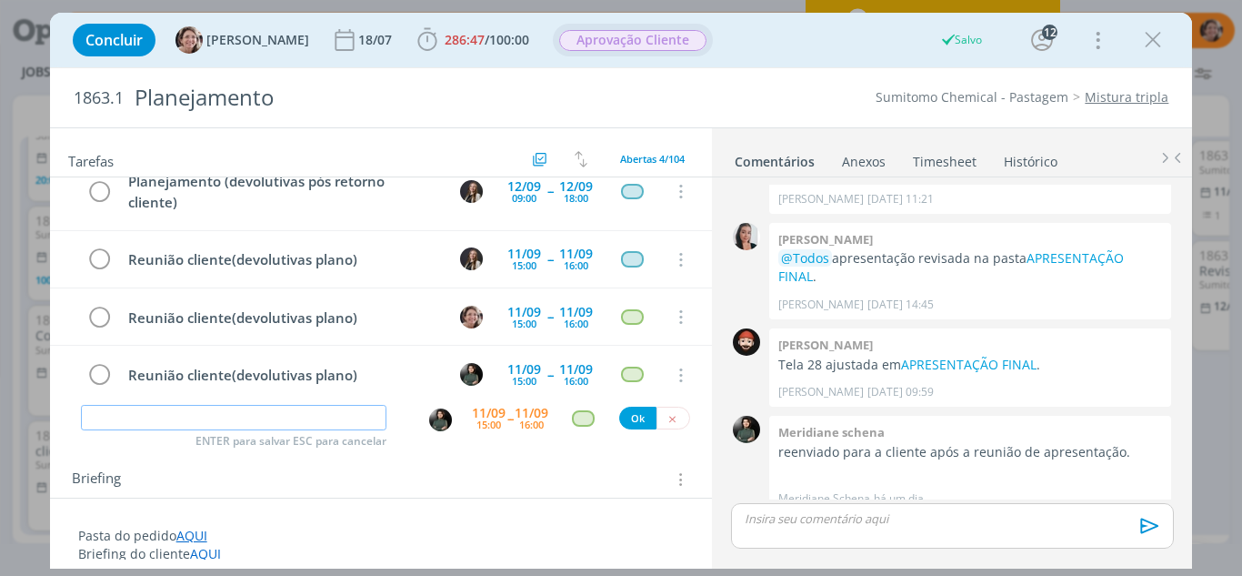
scroll to position [0, 0]
